Goal: Book appointment/travel/reservation

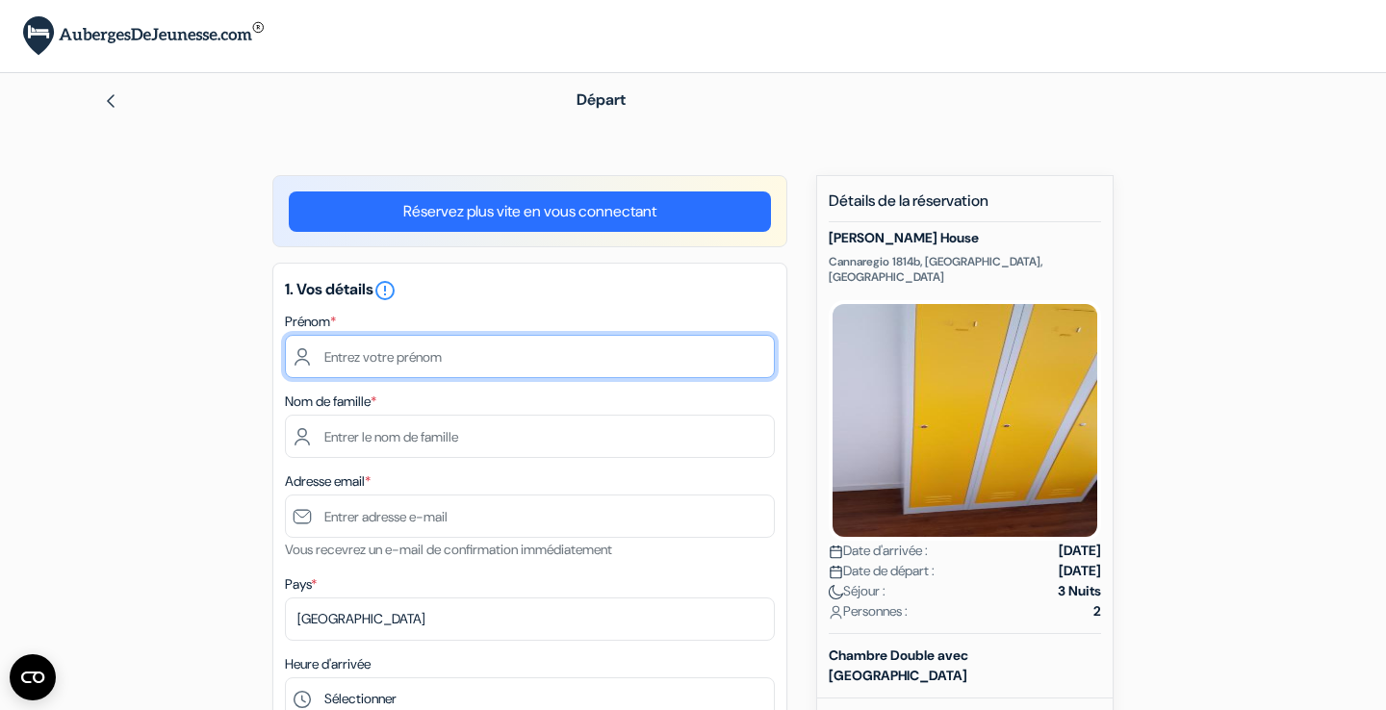
click at [648, 342] on input "text" at bounding box center [530, 356] width 490 height 43
type input "[PERSON_NAME]"
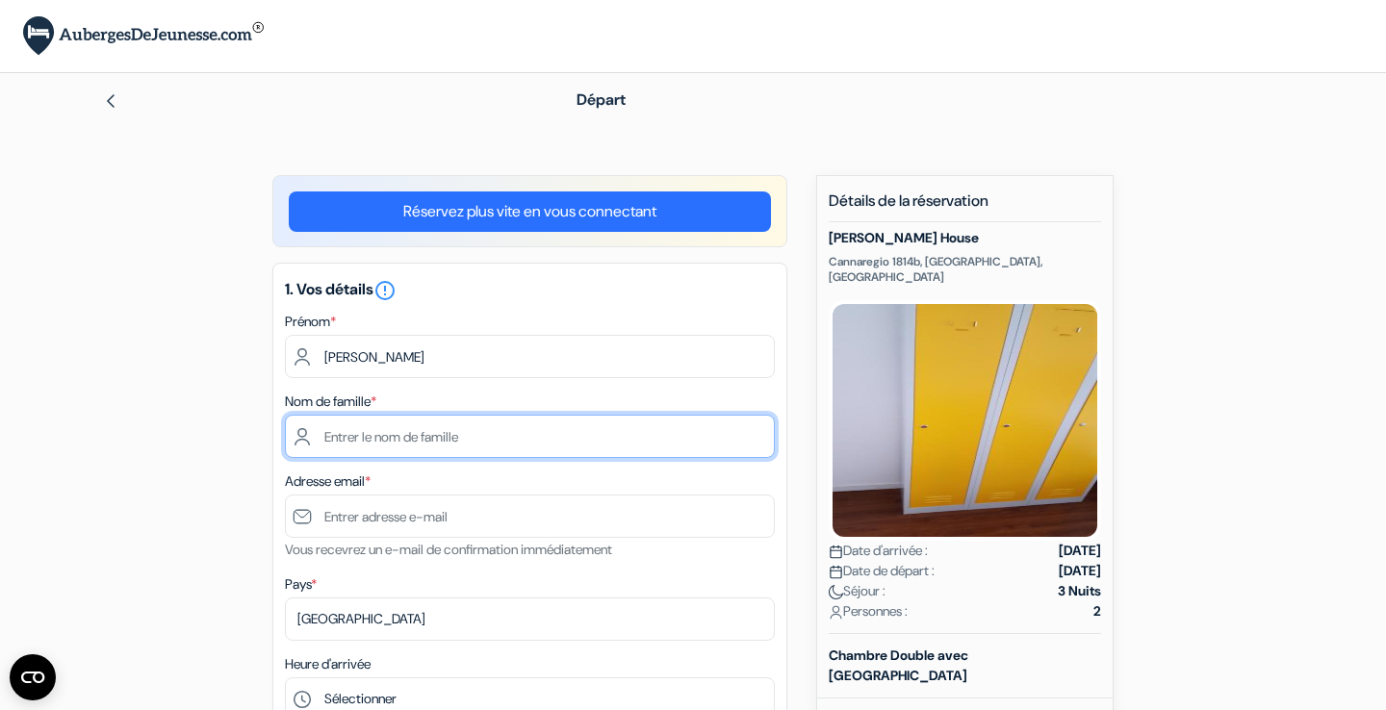
click at [369, 444] on input "text" at bounding box center [530, 436] width 490 height 43
type input "DUTILLIEUX"
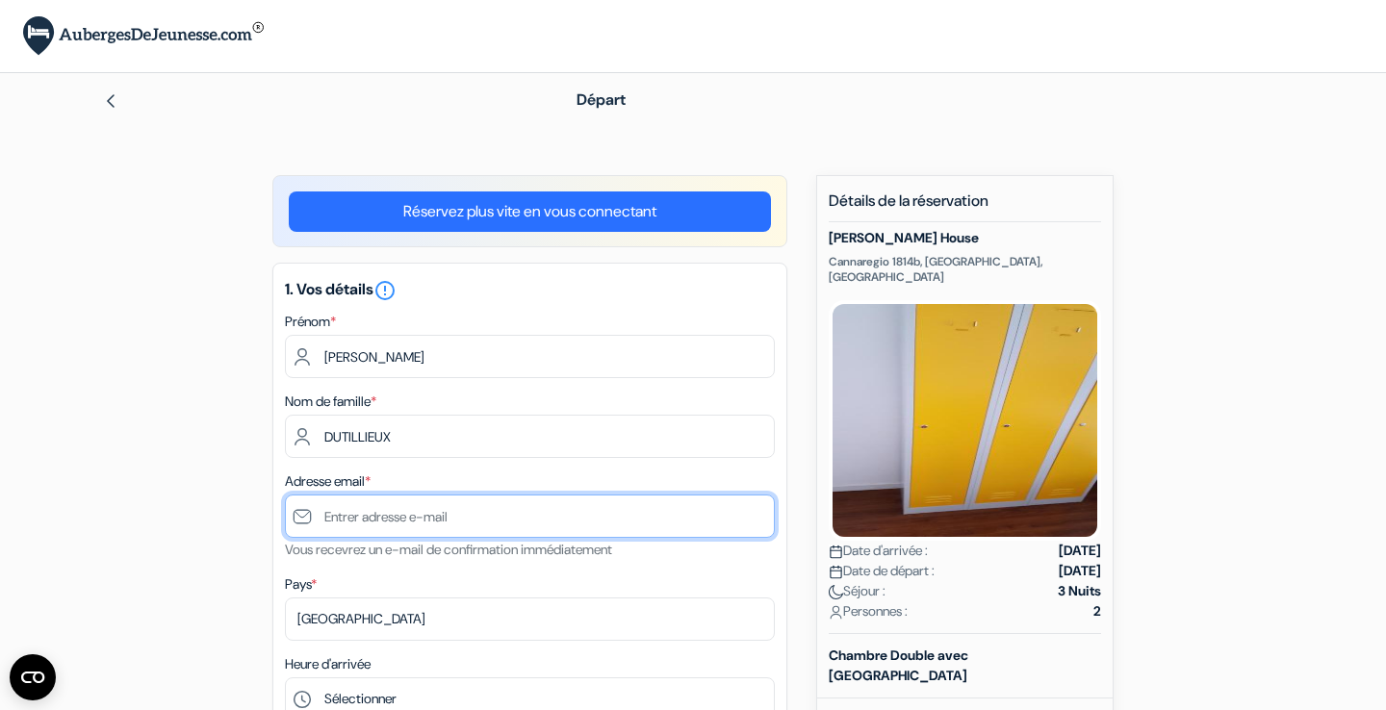
type input "[EMAIL_ADDRESS][DOMAIN_NAME]"
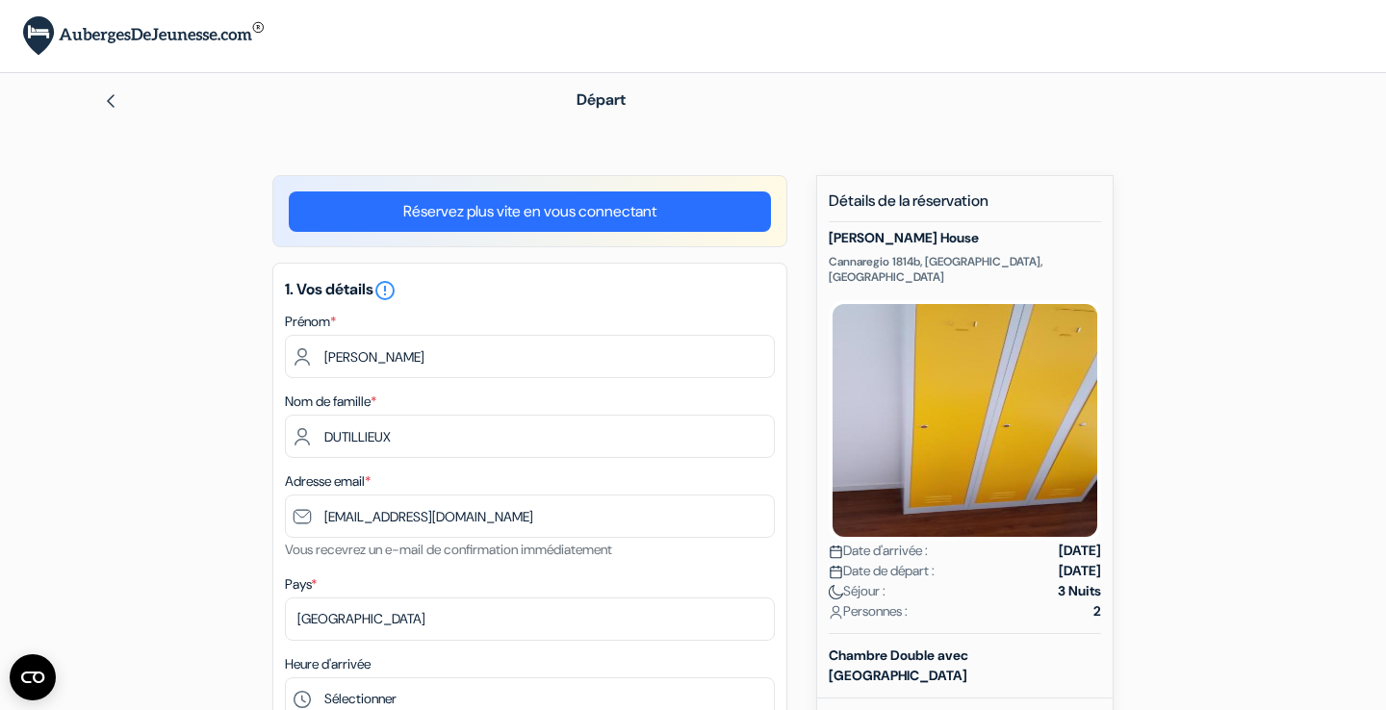
type input "0688572041"
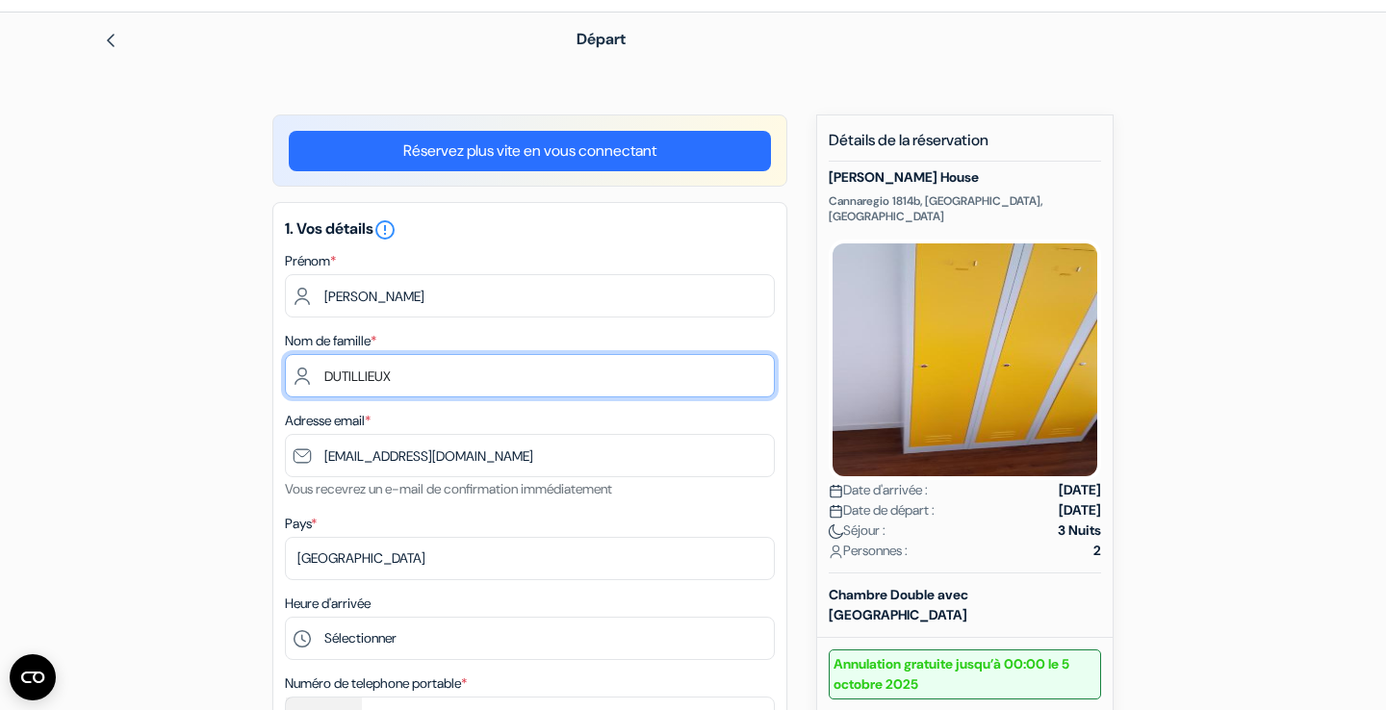
scroll to position [90, 0]
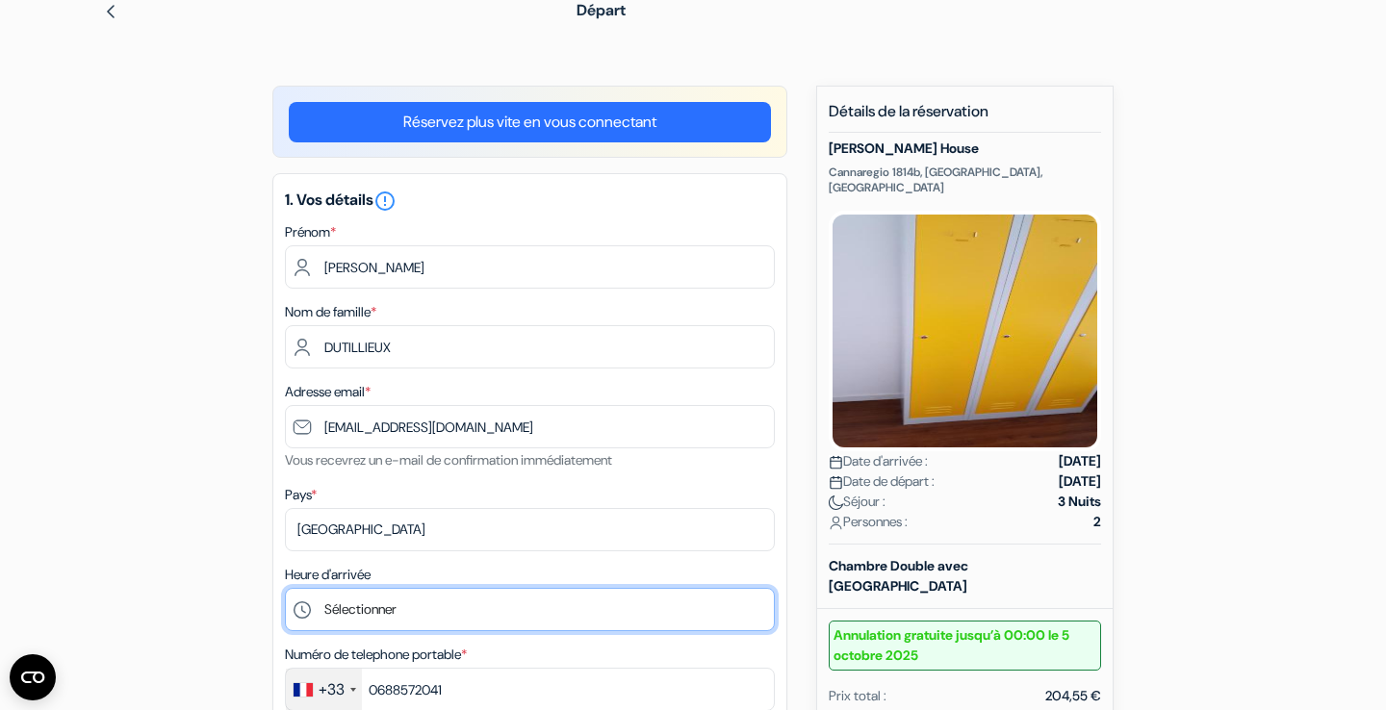
click at [285, 588] on select "Sélectionner 8:00 9:00 10:00 11:00 12:00 13:00 14:00 15:00 16:00 17:00 18:00 19…" at bounding box center [530, 609] width 490 height 43
select select "18"
click option "18:00" at bounding box center [0, 0] width 0 height 0
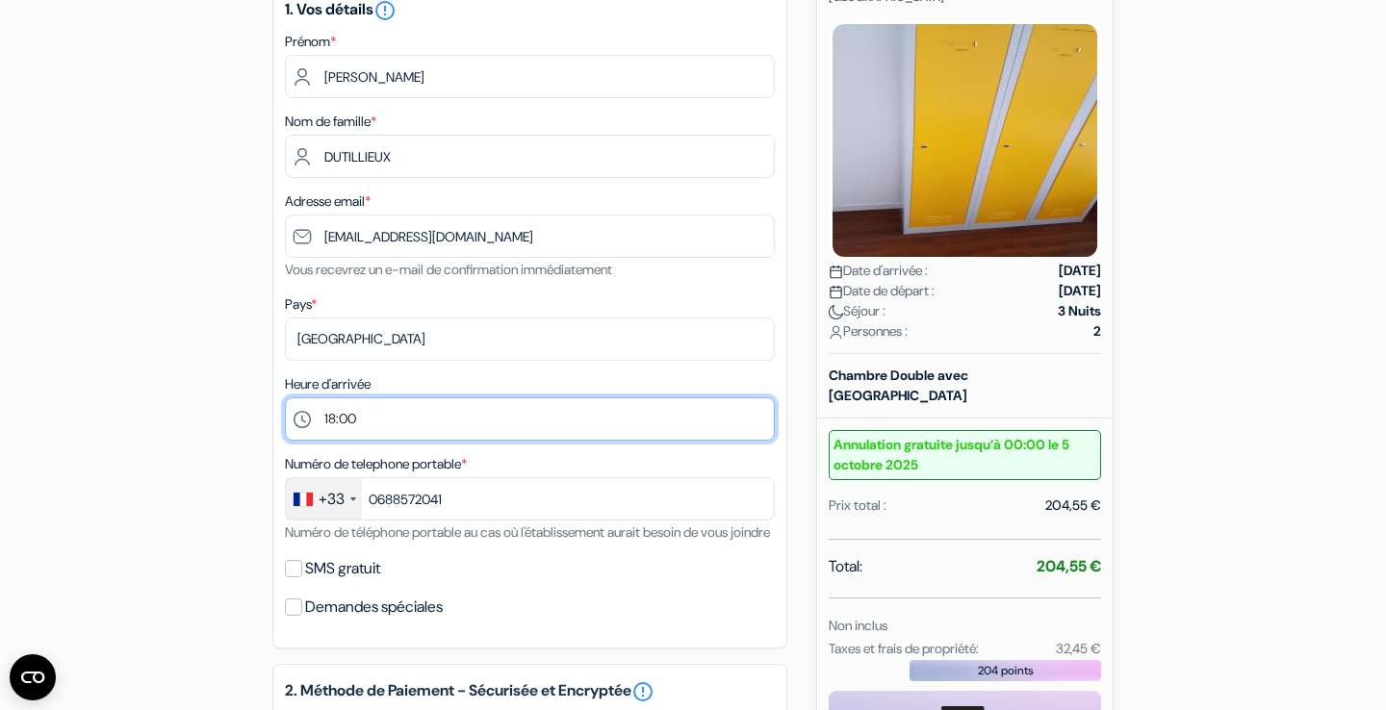
scroll to position [282, 0]
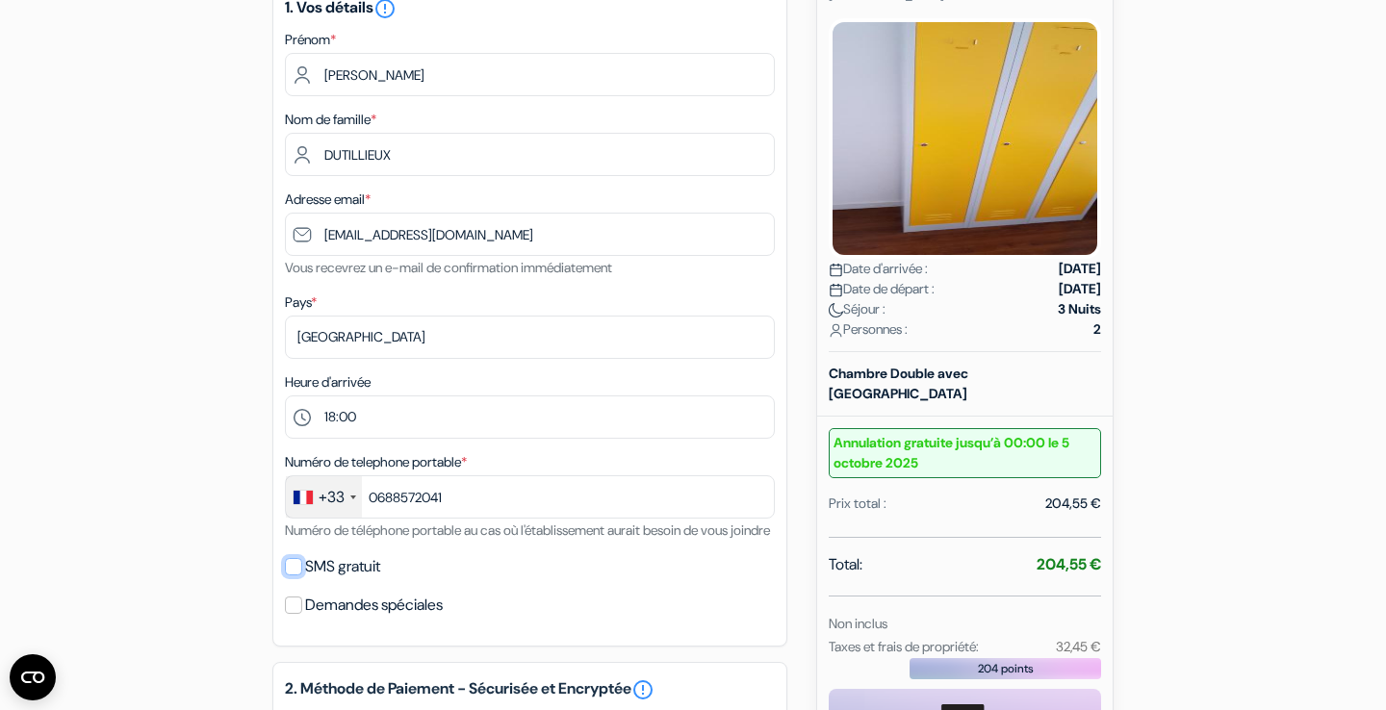
click at [296, 576] on input "SMS gratuit" at bounding box center [293, 566] width 17 height 17
checkbox input "true"
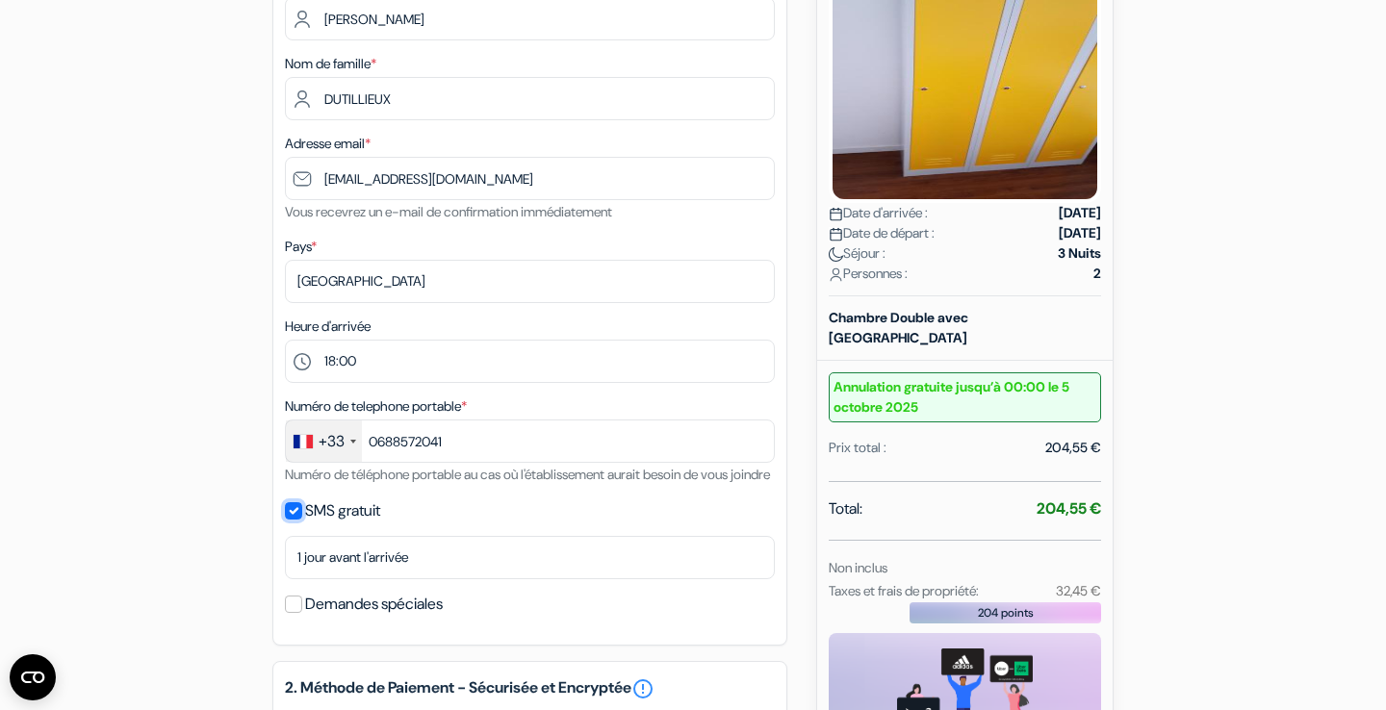
scroll to position [334, 0]
